Goal: Task Accomplishment & Management: Manage account settings

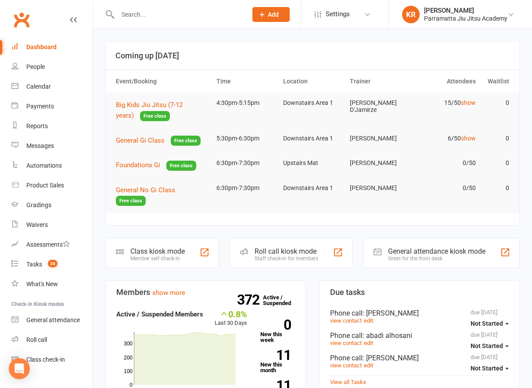
click at [130, 11] on input "text" at bounding box center [178, 14] width 126 height 12
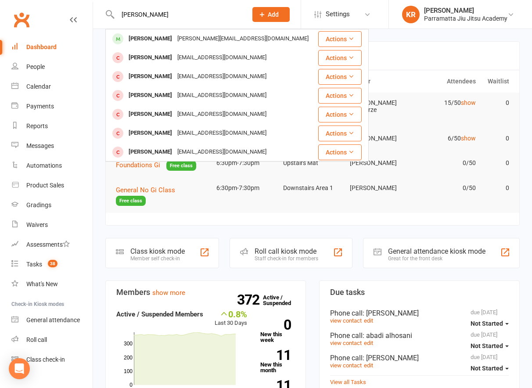
type input "[PERSON_NAME]"
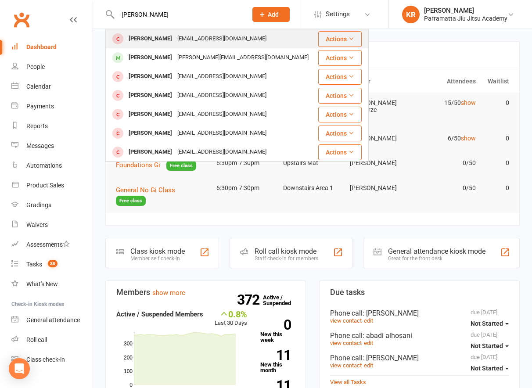
click at [137, 36] on div "[PERSON_NAME]" at bounding box center [150, 38] width 49 height 13
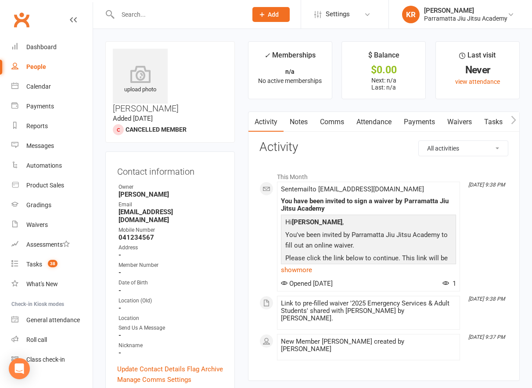
click at [458, 122] on link "Waivers" at bounding box center [459, 122] width 37 height 20
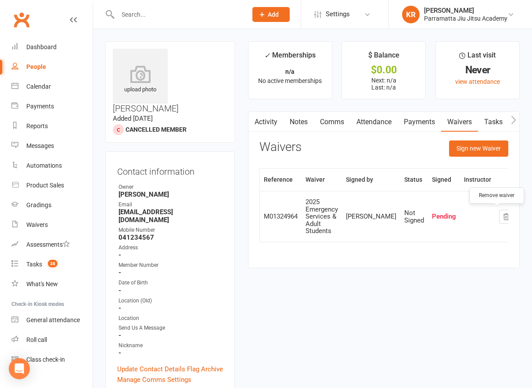
click at [503, 218] on icon "button" at bounding box center [506, 216] width 6 height 6
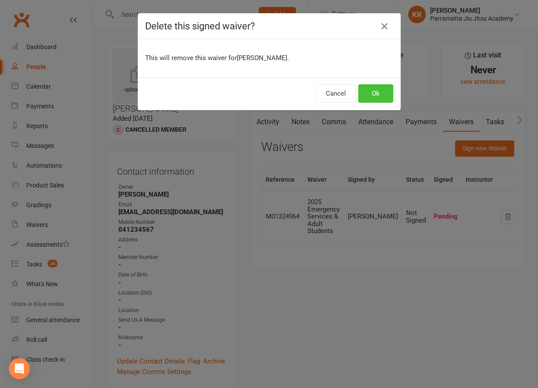
click at [383, 95] on button "Ok" at bounding box center [375, 93] width 35 height 18
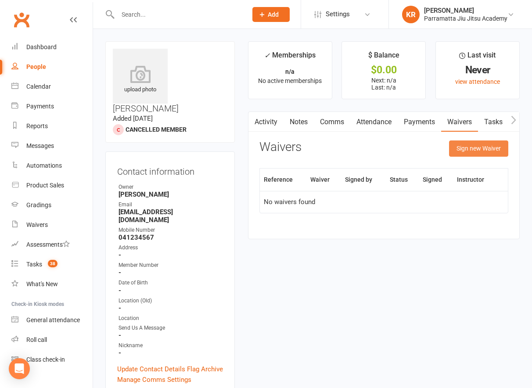
click at [468, 146] on button "Sign new Waiver" at bounding box center [478, 148] width 59 height 16
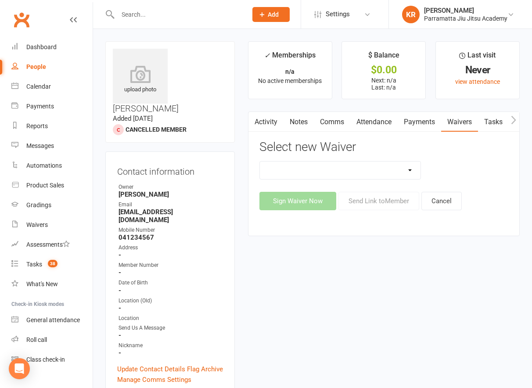
click at [414, 166] on select "2025 Adults Waiver 2025 Emergency Services & Adult Students 2025 Family And Par…" at bounding box center [340, 170] width 161 height 18
select select "12917"
click at [260, 161] on select "2025 Adults Waiver 2025 Emergency Services & Adult Students 2025 Family And Par…" at bounding box center [340, 170] width 161 height 18
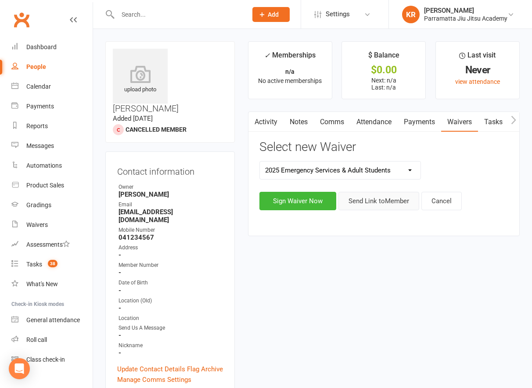
click at [398, 203] on button "Send Link to Member" at bounding box center [378, 201] width 81 height 18
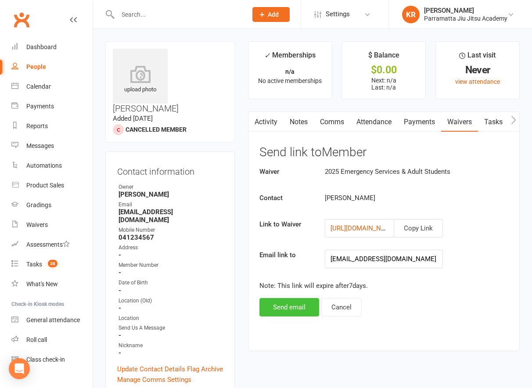
click at [290, 303] on button "Send email" at bounding box center [289, 307] width 60 height 18
